Goal: Information Seeking & Learning: Learn about a topic

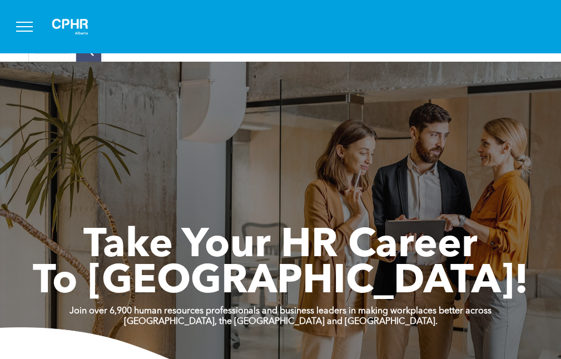
click at [33, 23] on button "menu" at bounding box center [24, 26] width 29 height 29
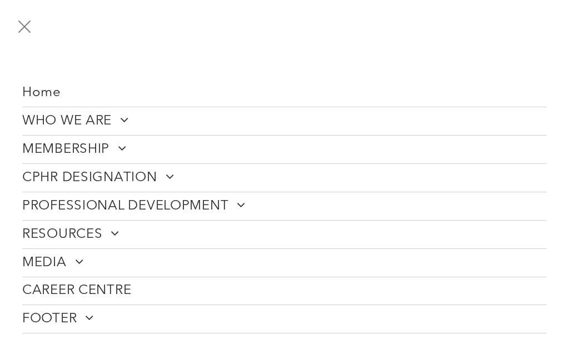
click at [19, 24] on button "menu" at bounding box center [24, 26] width 29 height 29
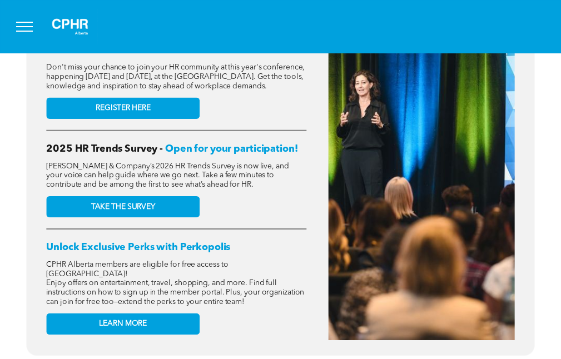
scroll to position [500, 0]
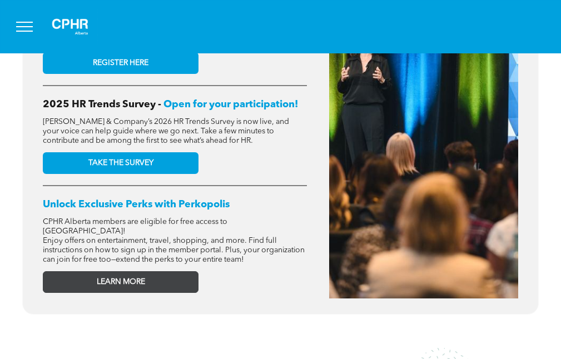
click at [161, 280] on link "LEARN MORE" at bounding box center [121, 282] width 156 height 22
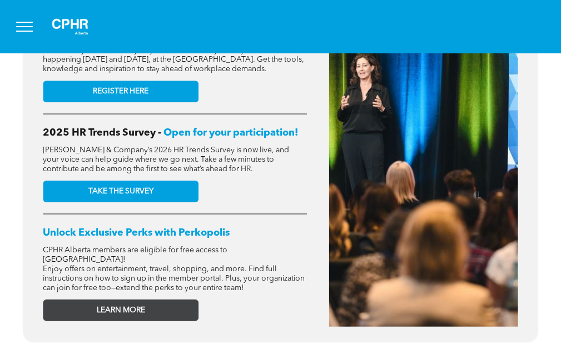
scroll to position [480, 0]
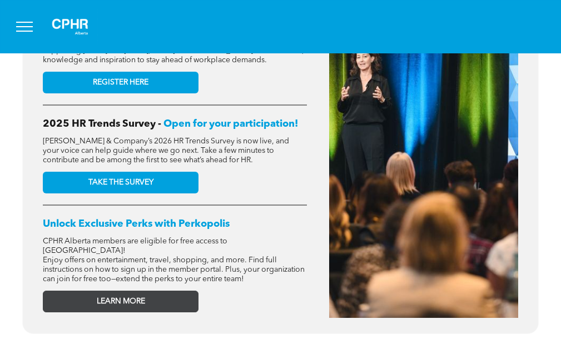
click at [141, 305] on span "LEARN MORE" at bounding box center [121, 301] width 48 height 9
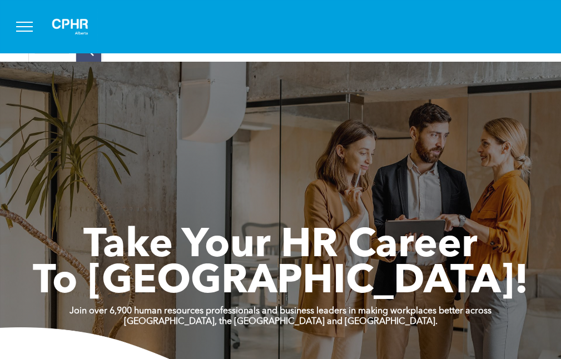
click at [19, 31] on span "menu" at bounding box center [24, 31] width 17 height 1
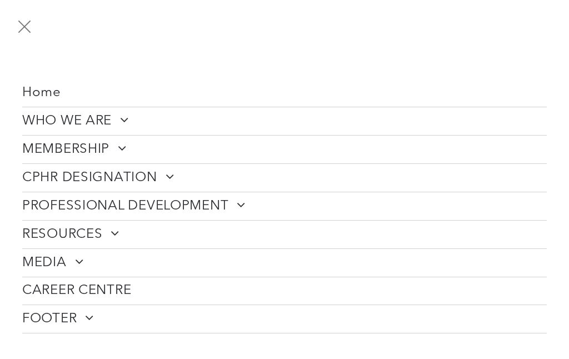
click at [26, 30] on button "menu" at bounding box center [24, 26] width 29 height 29
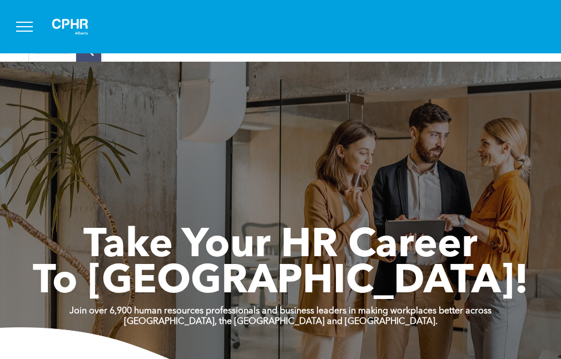
click at [106, 89] on div "Take Your HR Career To New Heights! Join over 6,900 human resources professiona…" at bounding box center [280, 237] width 561 height 350
click at [25, 26] on span "menu" at bounding box center [24, 26] width 17 height 1
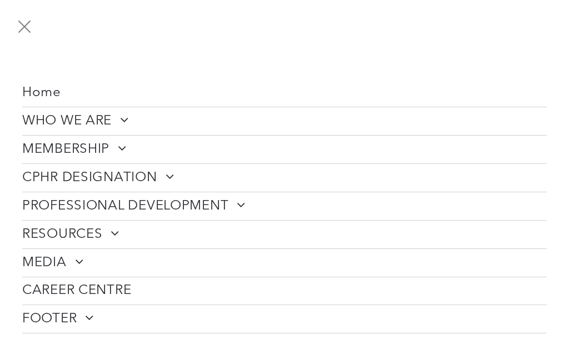
click at [89, 150] on span "MEMBERSHIP" at bounding box center [74, 149] width 104 height 17
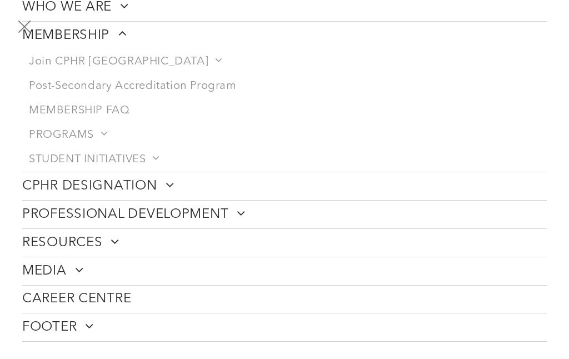
scroll to position [171, 0]
